Goal: Transaction & Acquisition: Purchase product/service

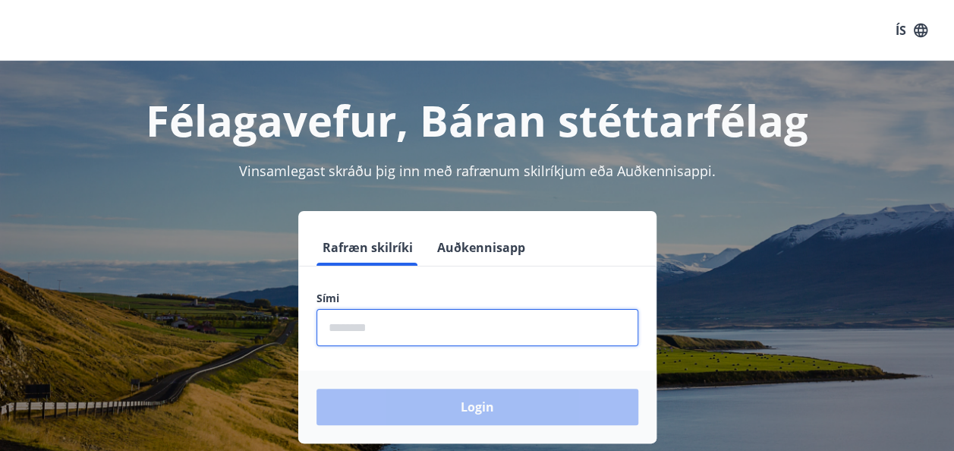
click at [436, 337] on input "phone" at bounding box center [477, 327] width 322 height 37
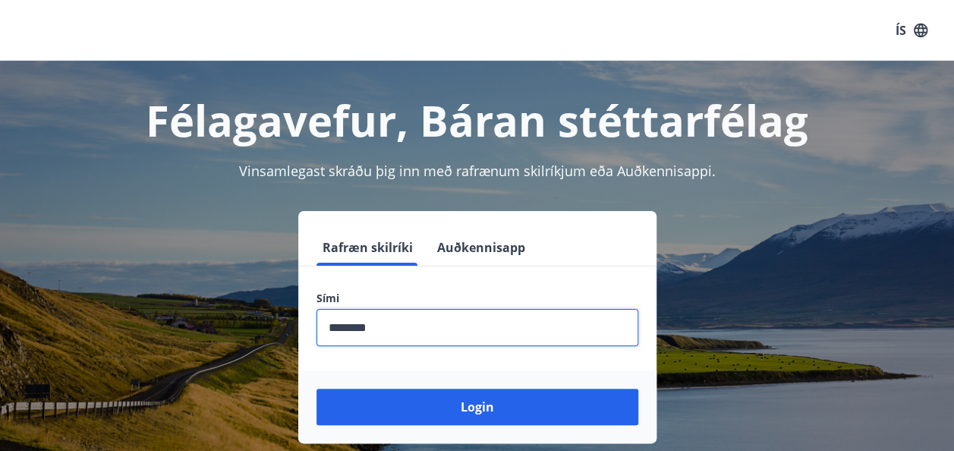
type input "********"
click at [316, 389] on button "Login" at bounding box center [477, 407] width 322 height 36
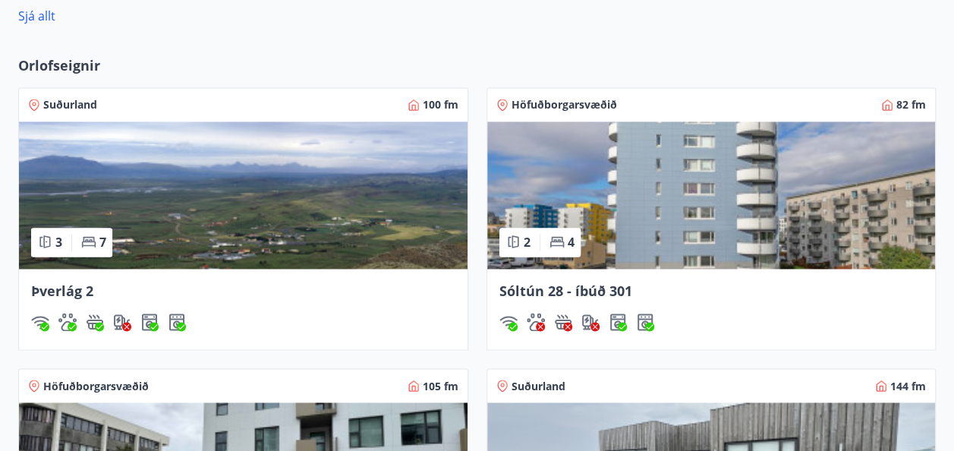
scroll to position [1093, 0]
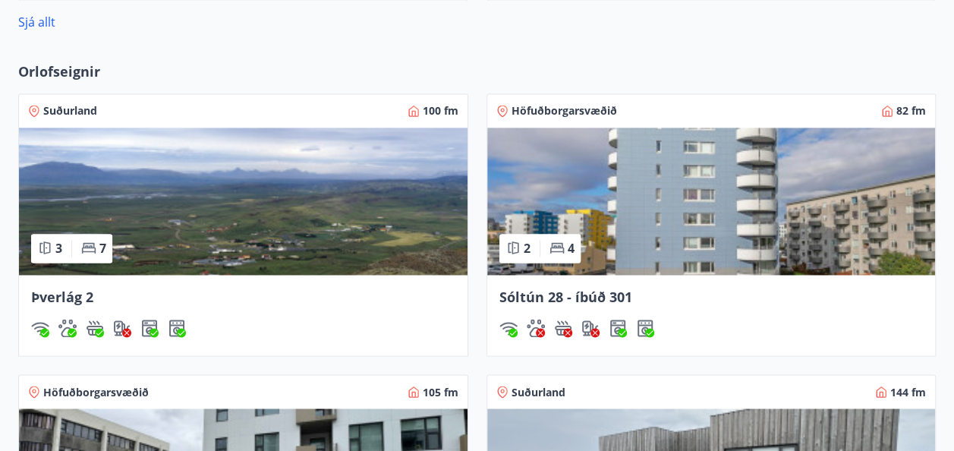
click at [86, 288] on span "Þverlág 2" at bounding box center [62, 297] width 62 height 18
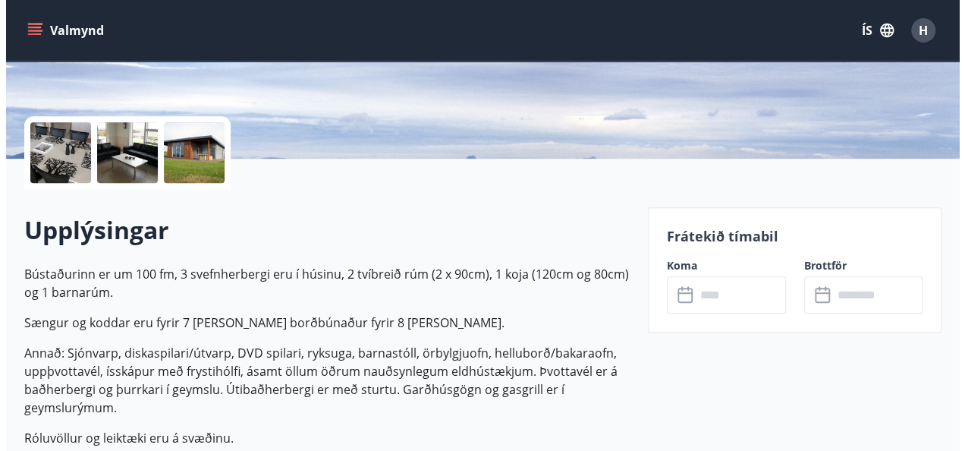
scroll to position [298, 0]
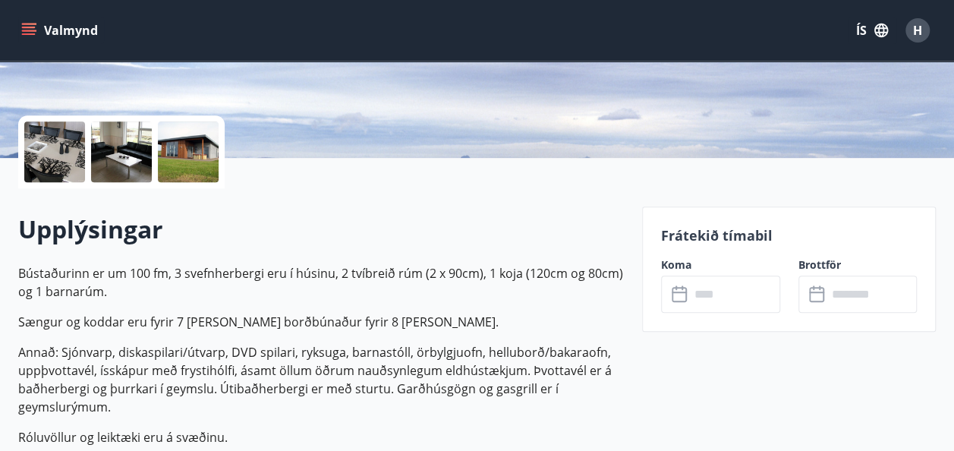
click at [197, 141] on div at bounding box center [188, 151] width 61 height 61
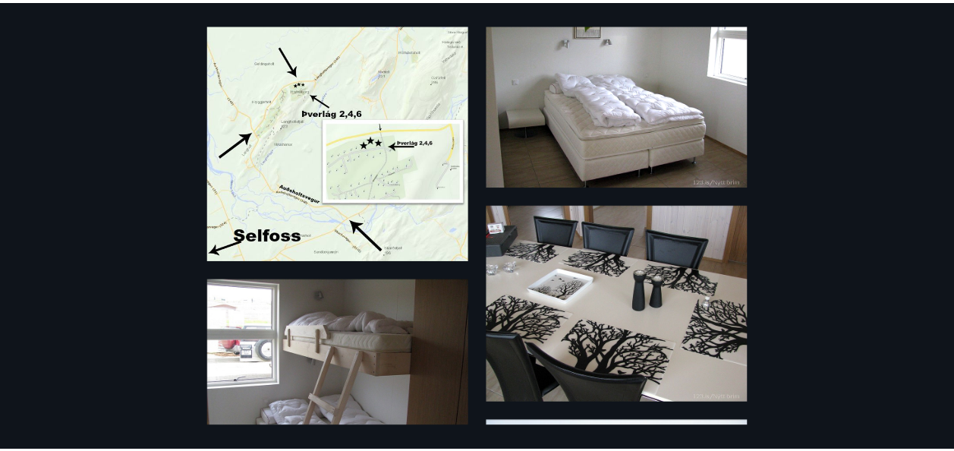
scroll to position [0, 0]
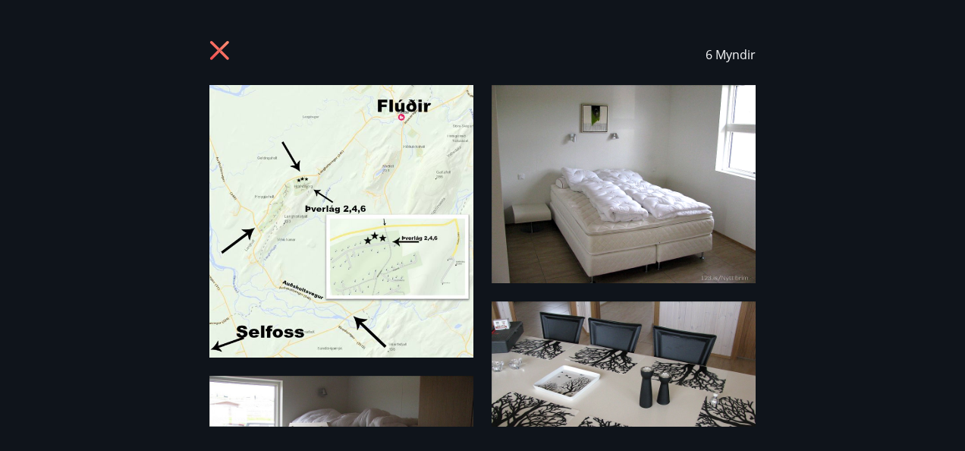
click at [213, 40] on icon at bounding box center [221, 52] width 24 height 24
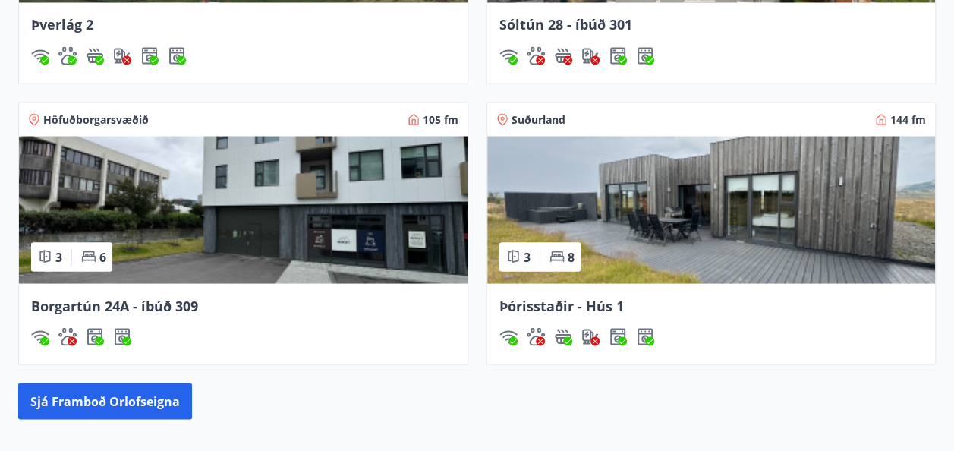
scroll to position [1365, 0]
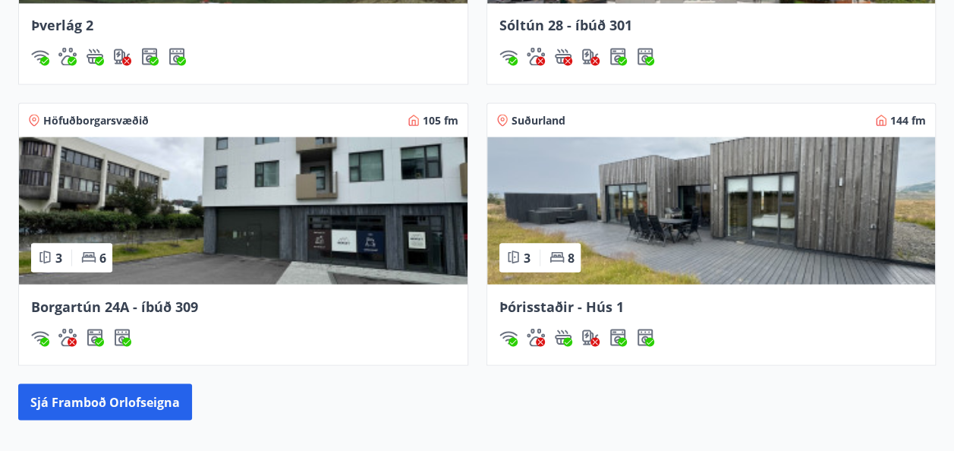
click at [575, 298] on span "Þórisstaðir - Hús 1" at bounding box center [561, 306] width 124 height 18
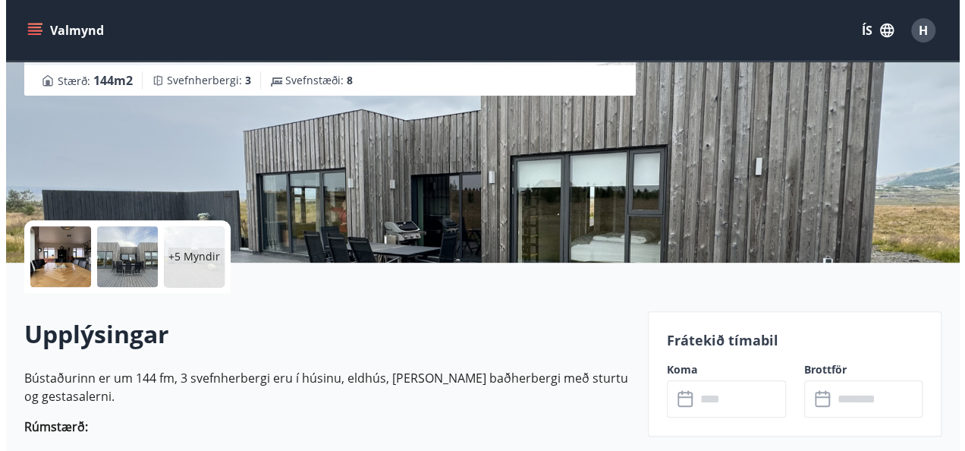
scroll to position [194, 0]
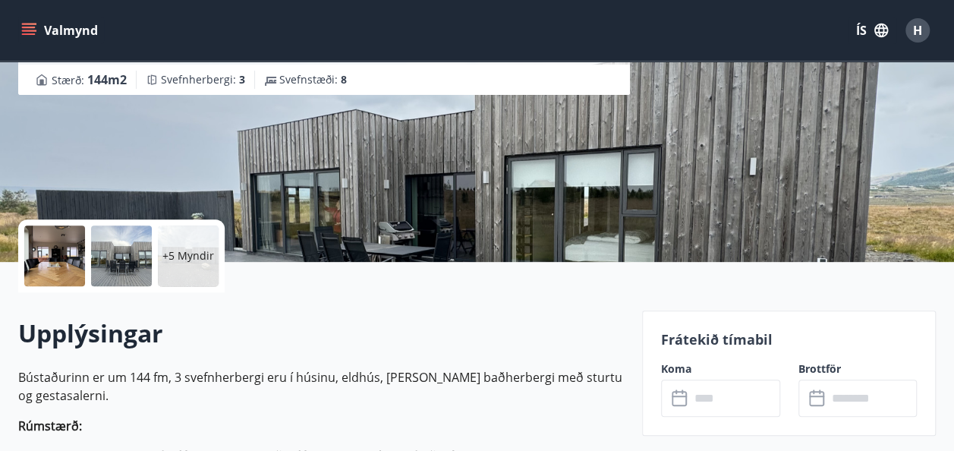
click at [105, 269] on div at bounding box center [121, 255] width 61 height 61
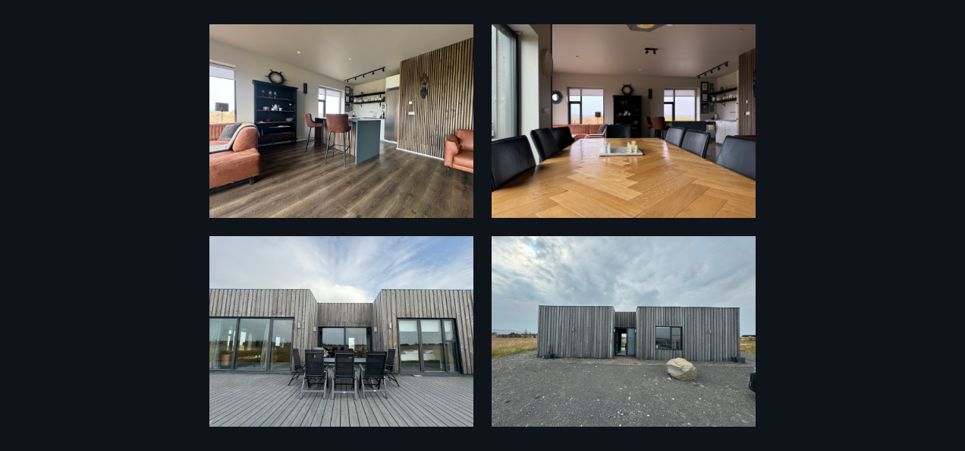
scroll to position [0, 0]
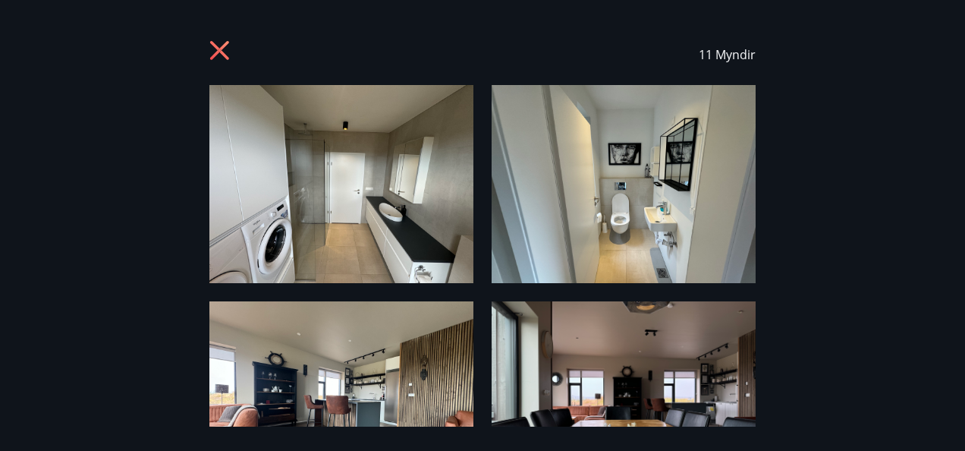
click at [212, 32] on div "11 Myndir" at bounding box center [482, 54] width 546 height 61
drag, startPoint x: 214, startPoint y: 47, endPoint x: -3, endPoint y: -6, distance: 223.5
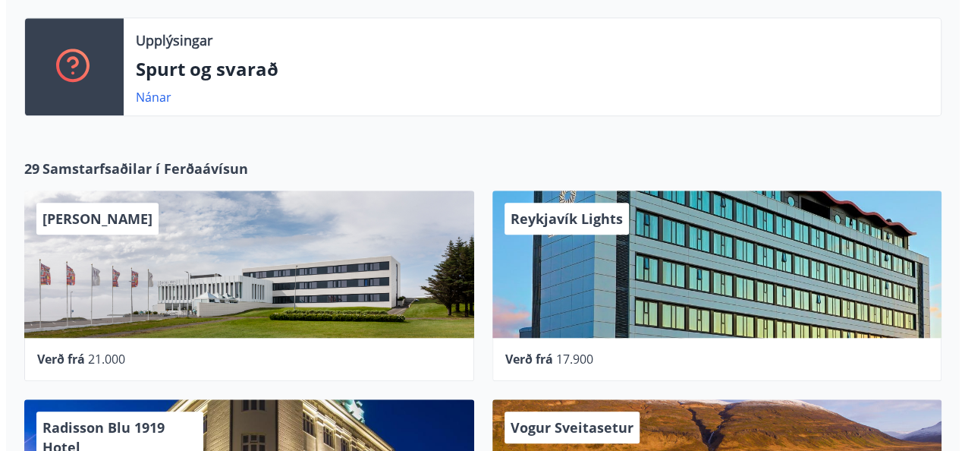
scroll to position [539, 0]
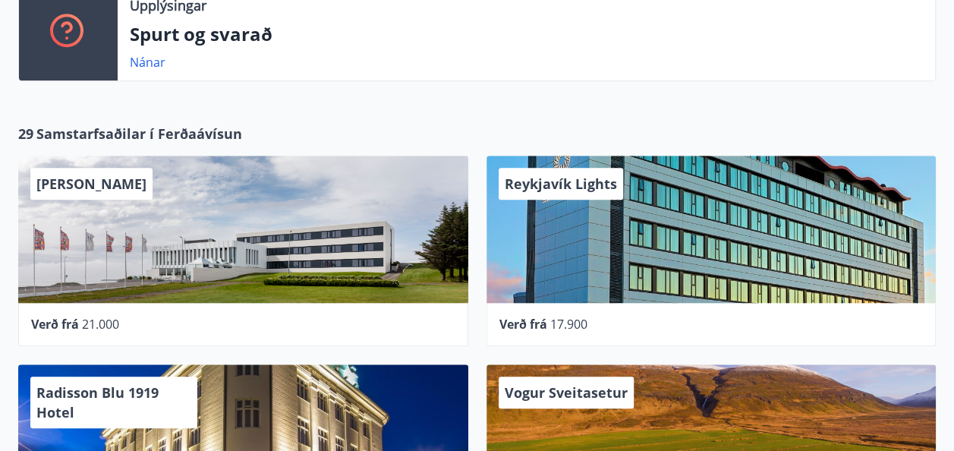
click at [257, 229] on div "[PERSON_NAME]" at bounding box center [243, 229] width 450 height 147
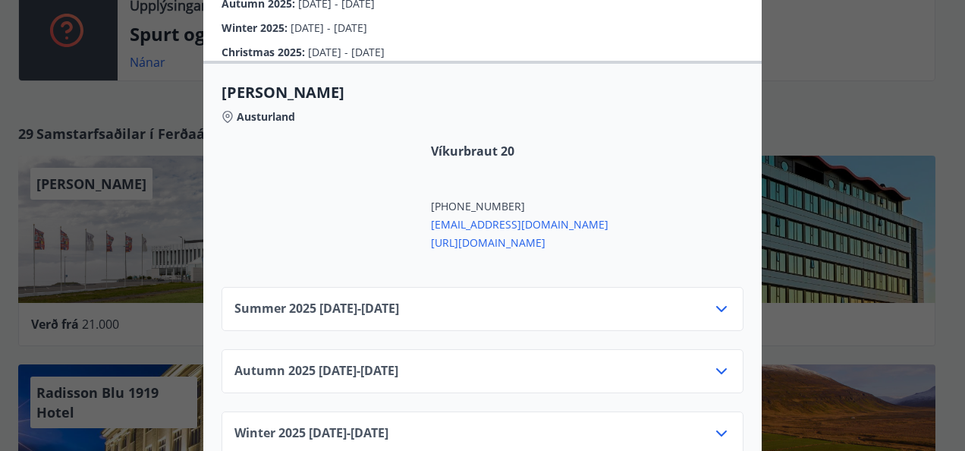
scroll to position [572, 0]
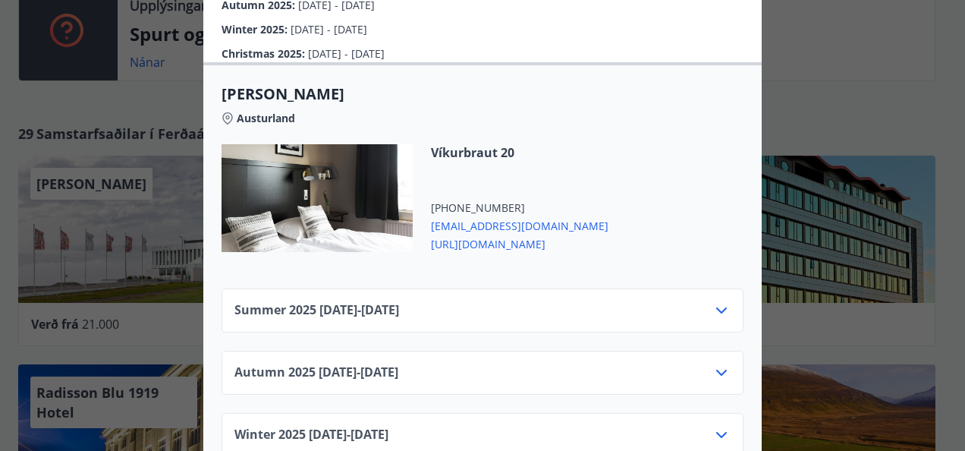
drag, startPoint x: 335, startPoint y: 228, endPoint x: 661, endPoint y: 194, distance: 327.3
click at [661, 194] on div "Víkurbraut 20 [PHONE_NUMBER] [EMAIL_ADDRESS][DOMAIN_NAME] [URL][DOMAIN_NAME]" at bounding box center [483, 207] width 522 height 126
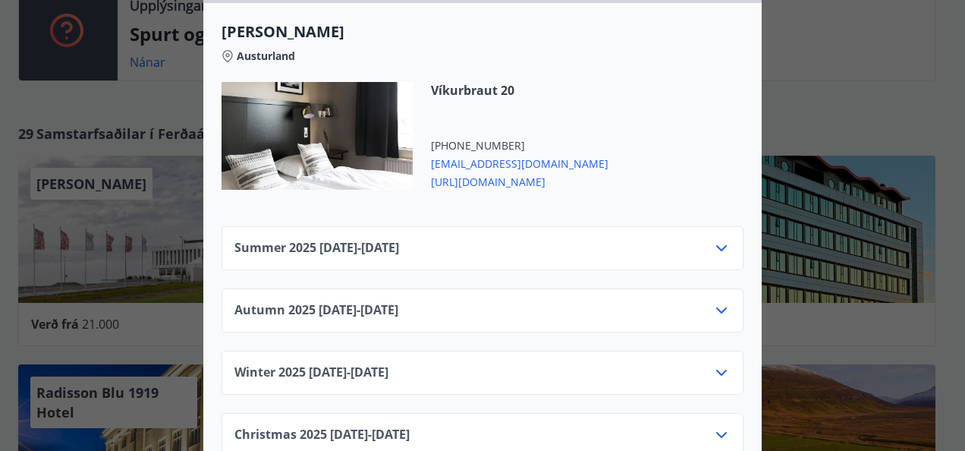
click at [713, 239] on icon at bounding box center [722, 248] width 18 height 18
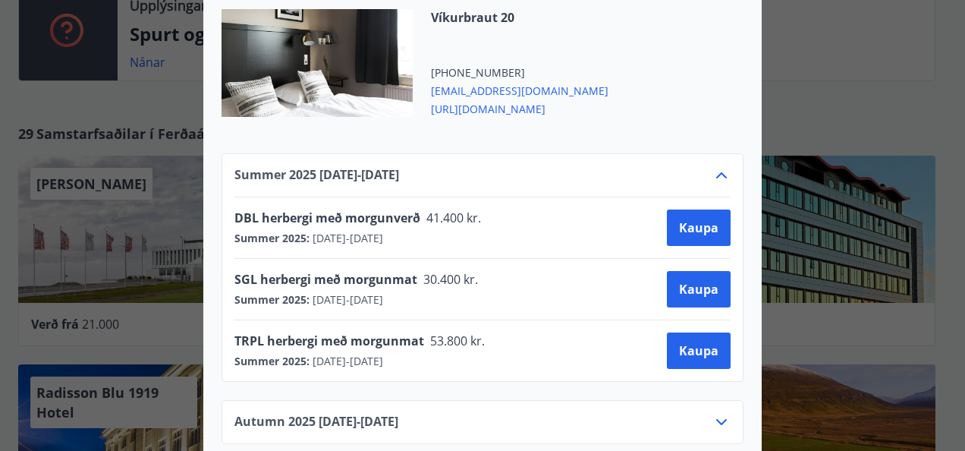
scroll to position [715, 0]
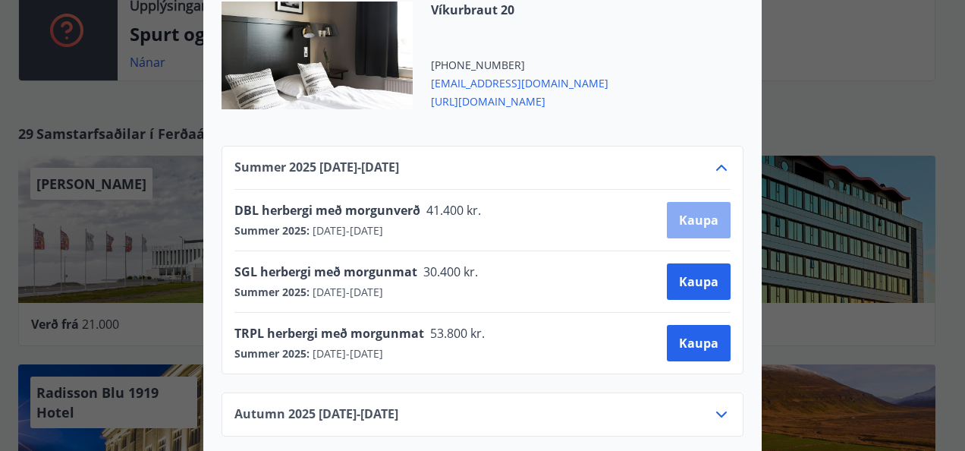
click at [686, 212] on span "Kaupa" at bounding box center [698, 220] width 39 height 17
